Goal: Transaction & Acquisition: Purchase product/service

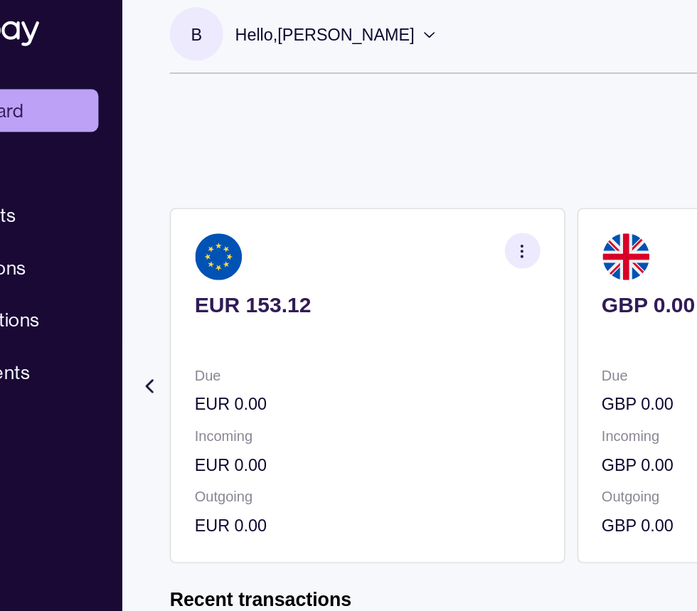
click at [363, 277] on p "Incoming" at bounding box center [306, 274] width 207 height 16
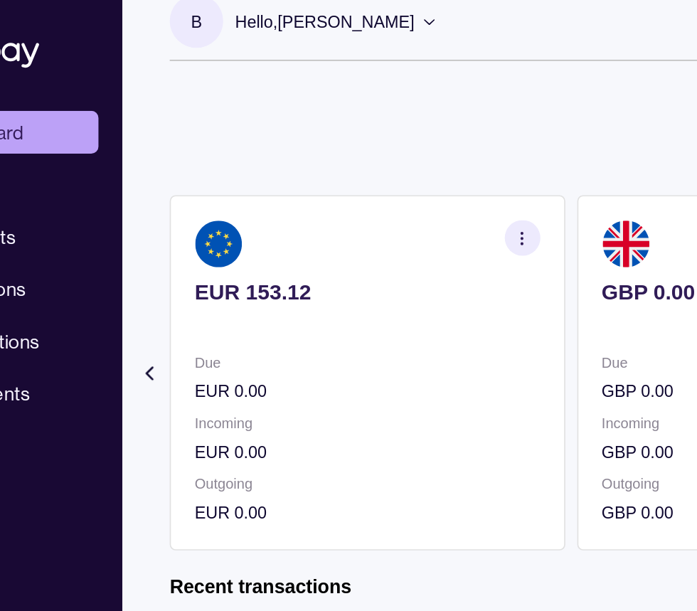
scroll to position [16, 0]
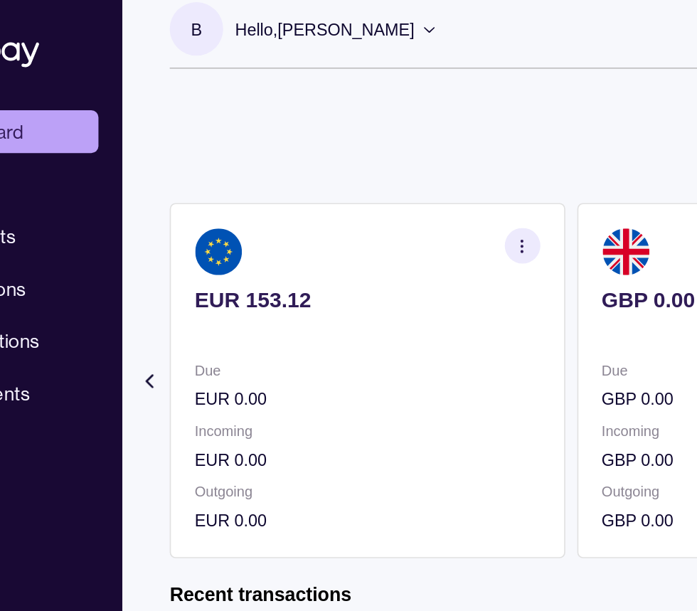
click at [364, 255] on p "Incoming" at bounding box center [306, 258] width 207 height 16
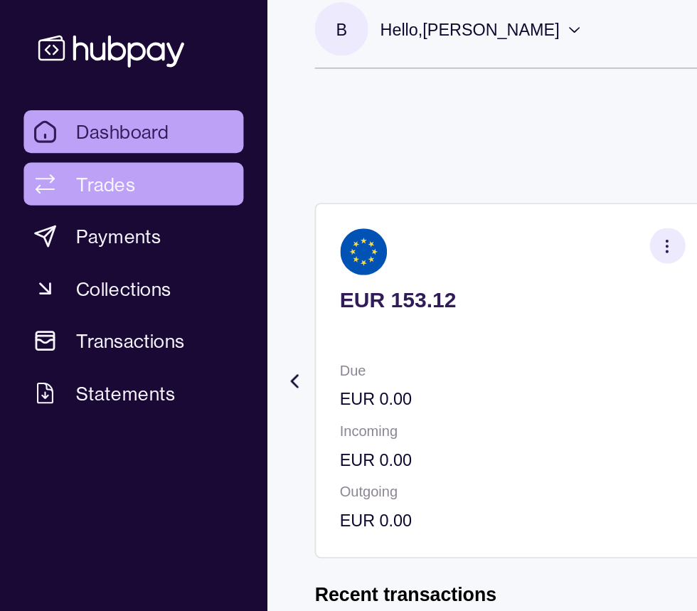
click at [54, 118] on span "Trades" at bounding box center [64, 110] width 36 height 17
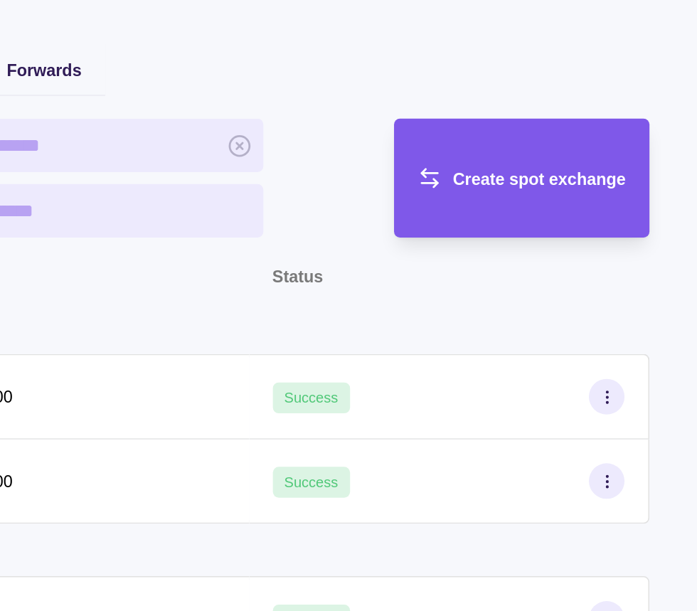
click at [577, 208] on div "Create spot exchange" at bounding box center [582, 197] width 147 height 71
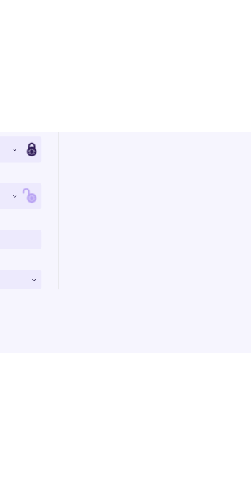
scroll to position [91, 0]
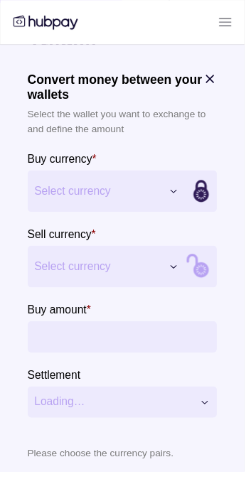
click at [184, 214] on button "Select currency" at bounding box center [109, 196] width 162 height 43
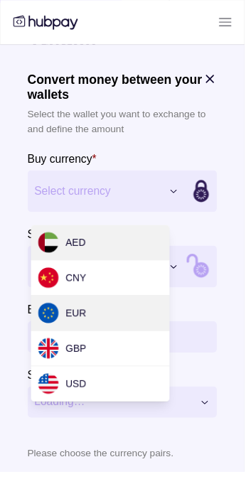
click at [114, 326] on div "EUR" at bounding box center [103, 322] width 142 height 36
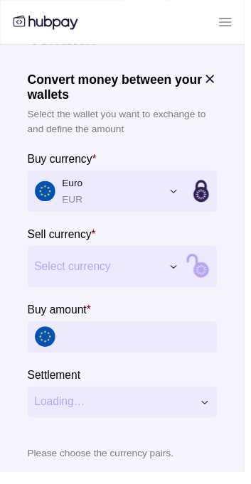
click at [147, 282] on span "Select currency" at bounding box center [101, 273] width 130 height 17
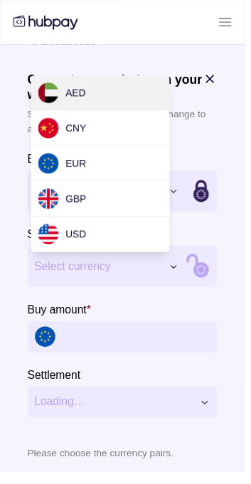
click at [161, 96] on div "AED" at bounding box center [103, 96] width 142 height 36
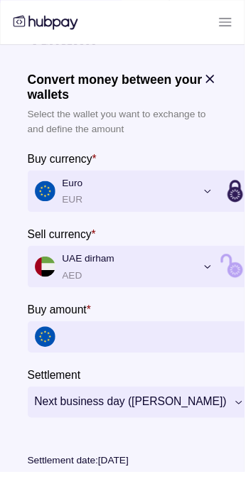
click at [124, 353] on input "Buy amount *" at bounding box center [157, 346] width 186 height 32
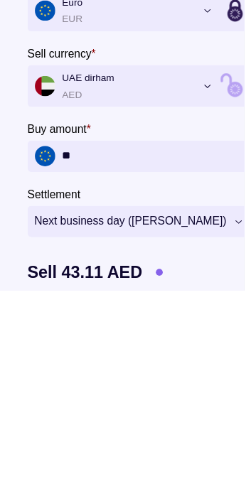
type input "**"
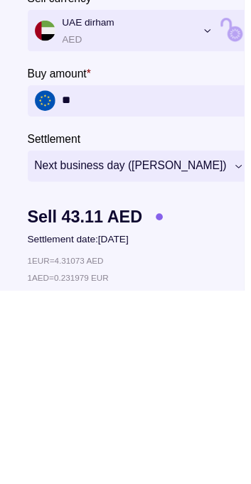
scroll to position [133, 0]
